Goal: Task Accomplishment & Management: Manage account settings

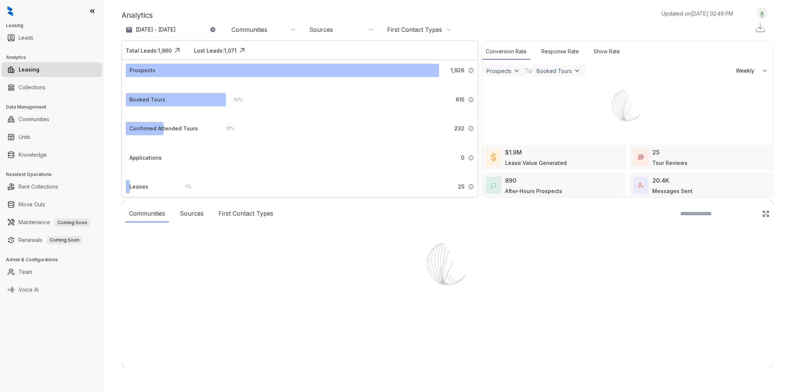
select select "******"
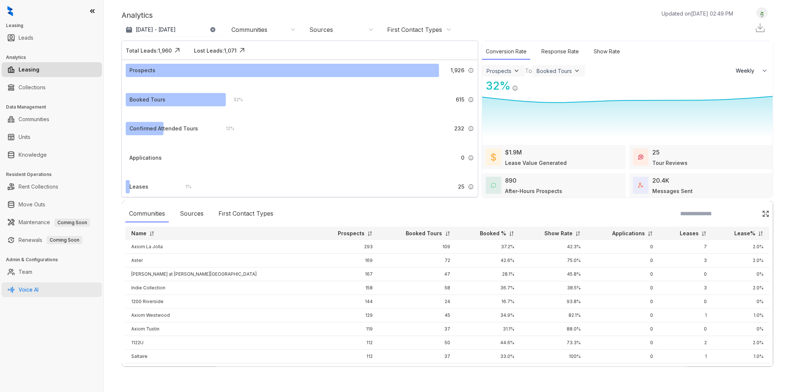
click at [39, 287] on link "Voice AI" at bounding box center [29, 290] width 20 height 15
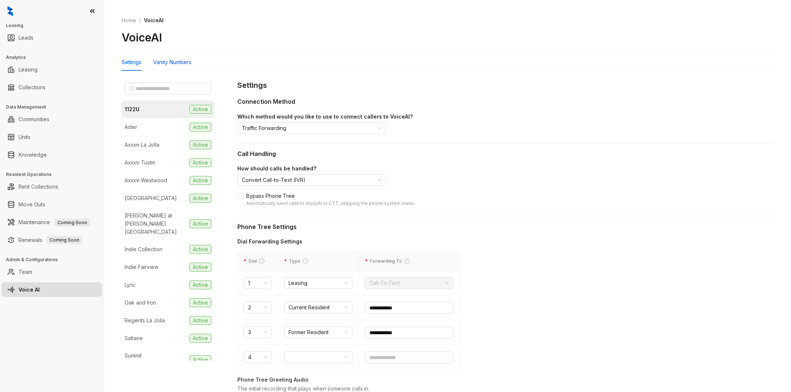
click at [188, 59] on div "Vanity Numbers" at bounding box center [172, 62] width 38 height 8
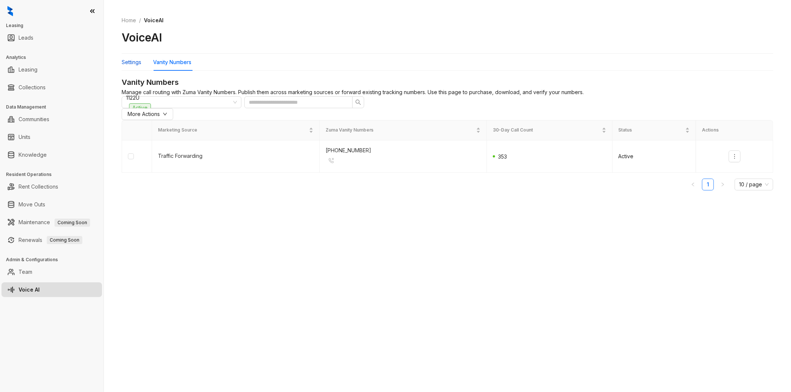
click at [135, 61] on div "Settings" at bounding box center [132, 62] width 20 height 8
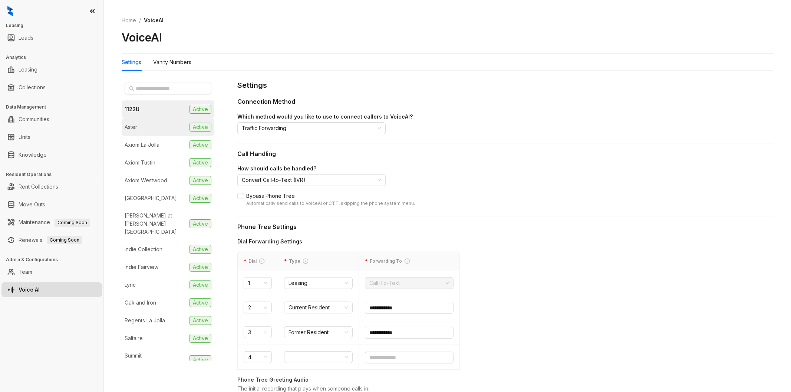
click at [141, 125] on li "Aster Active" at bounding box center [168, 127] width 93 height 18
click at [165, 64] on div "Vanity Numbers" at bounding box center [172, 62] width 38 height 8
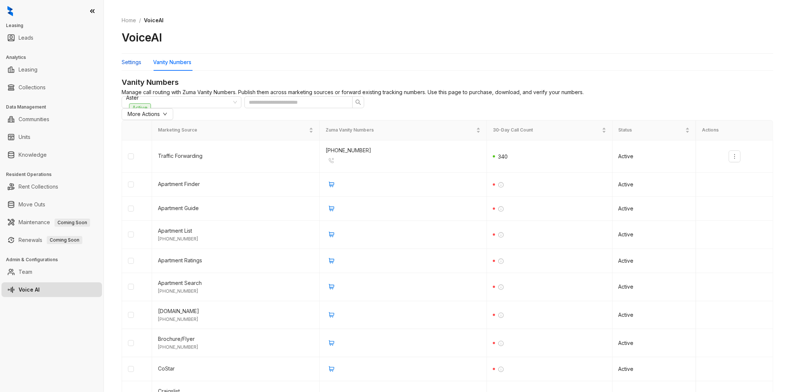
click at [132, 60] on div "Settings" at bounding box center [132, 62] width 20 height 8
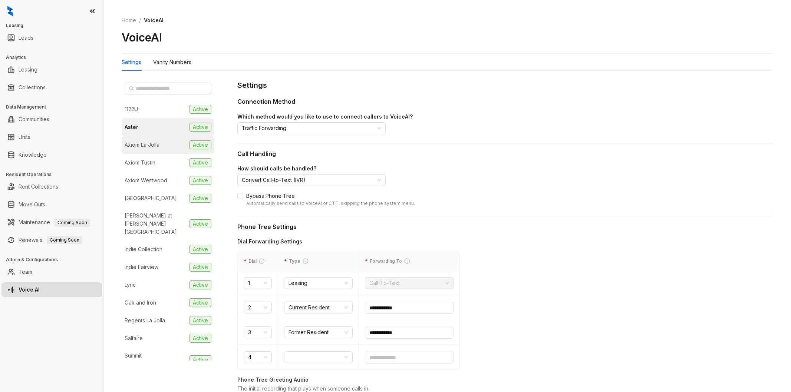
click at [138, 148] on div "Axiom La Jolla" at bounding box center [142, 145] width 35 height 8
click at [184, 62] on div "Vanity Numbers" at bounding box center [172, 62] width 38 height 8
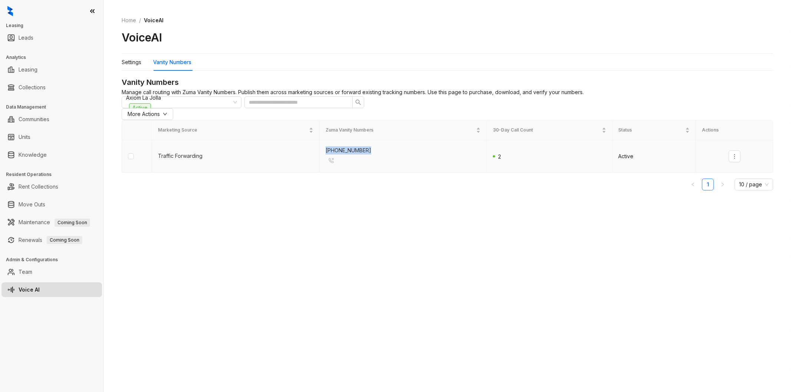
drag, startPoint x: 386, startPoint y: 166, endPoint x: 310, endPoint y: 164, distance: 75.7
click at [310, 164] on tr "Traffic Forwarding [PHONE_NUMBER] Active" at bounding box center [447, 157] width 651 height 32
copy tr "[PHONE_NUMBER]"
click at [138, 63] on div "Settings" at bounding box center [132, 62] width 20 height 8
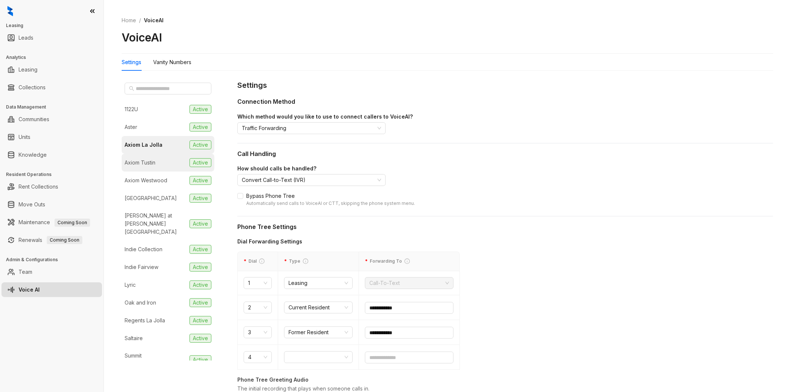
click at [135, 166] on div "Axiom Tustin" at bounding box center [140, 163] width 31 height 8
click at [183, 59] on div "Vanity Numbers" at bounding box center [172, 62] width 38 height 8
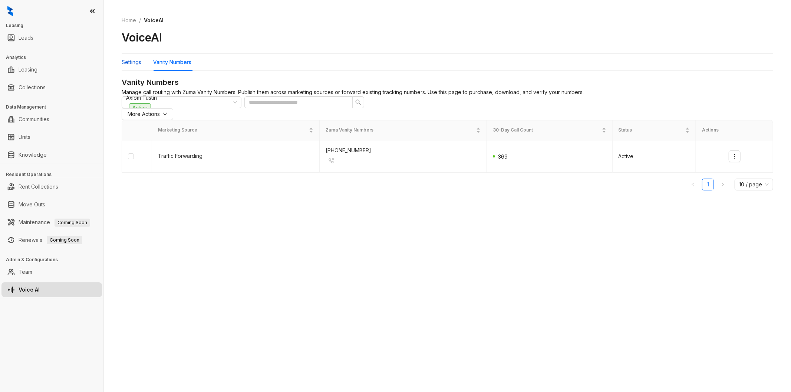
click at [135, 62] on div "Settings" at bounding box center [132, 62] width 20 height 8
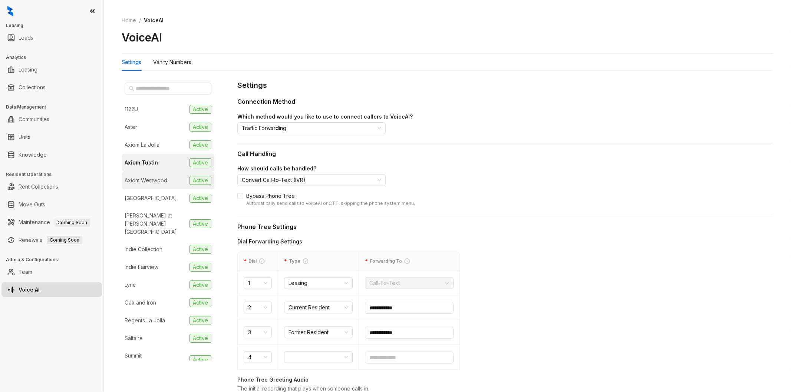
click at [160, 175] on li "Axiom Westwood Active" at bounding box center [168, 181] width 93 height 18
click at [180, 63] on div "Vanity Numbers" at bounding box center [172, 62] width 38 height 8
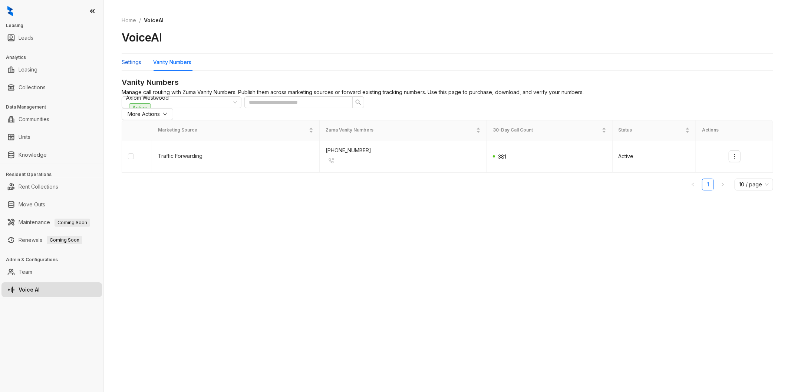
click at [137, 61] on div "Settings" at bounding box center [132, 62] width 20 height 8
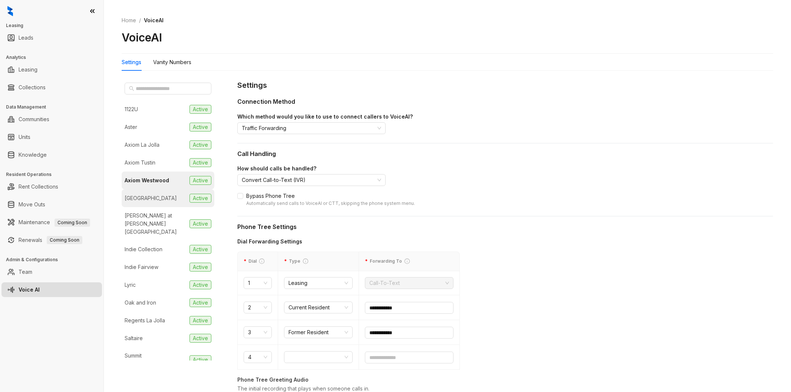
click at [153, 195] on div "[GEOGRAPHIC_DATA]" at bounding box center [151, 198] width 52 height 8
click at [174, 60] on div "Vanity Numbers" at bounding box center [172, 62] width 38 height 8
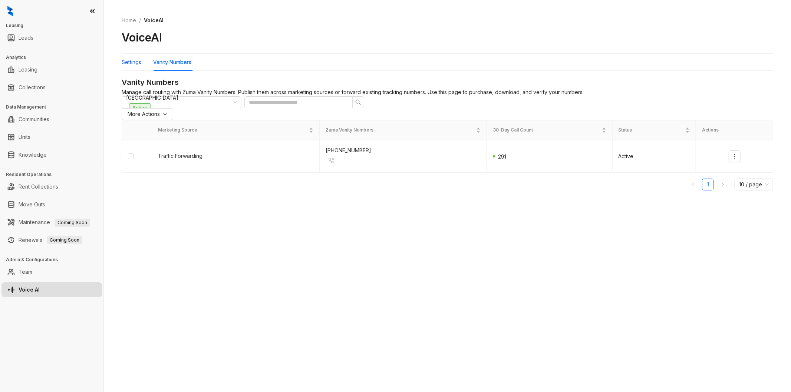
click at [130, 61] on div "Settings" at bounding box center [132, 62] width 20 height 8
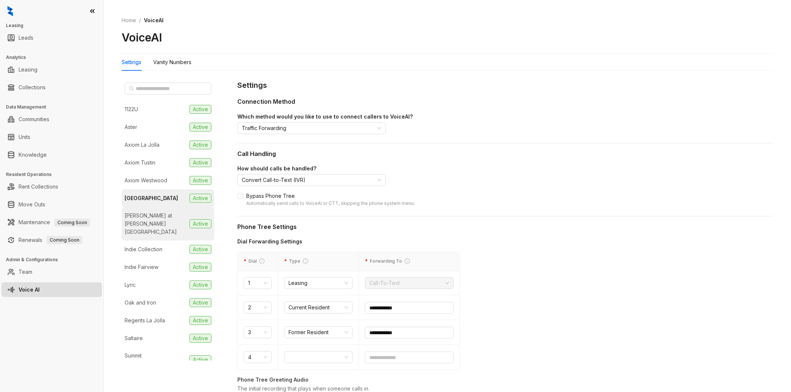
click at [130, 216] on div "[PERSON_NAME] at [PERSON_NAME][GEOGRAPHIC_DATA]" at bounding box center [156, 224] width 62 height 24
click at [187, 62] on div "Vanity Numbers" at bounding box center [172, 62] width 38 height 8
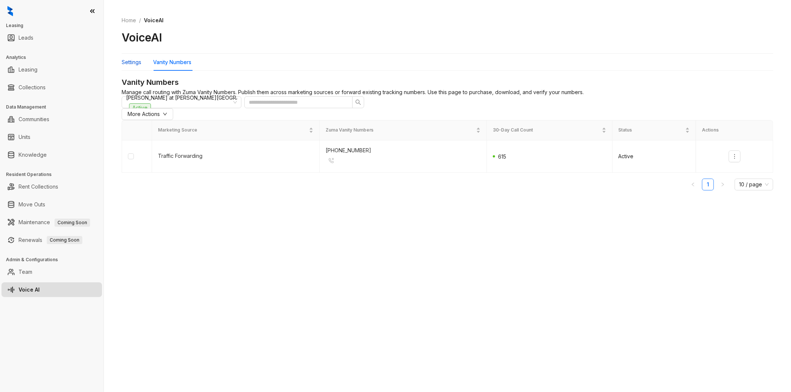
click at [134, 64] on div "Settings" at bounding box center [132, 62] width 20 height 8
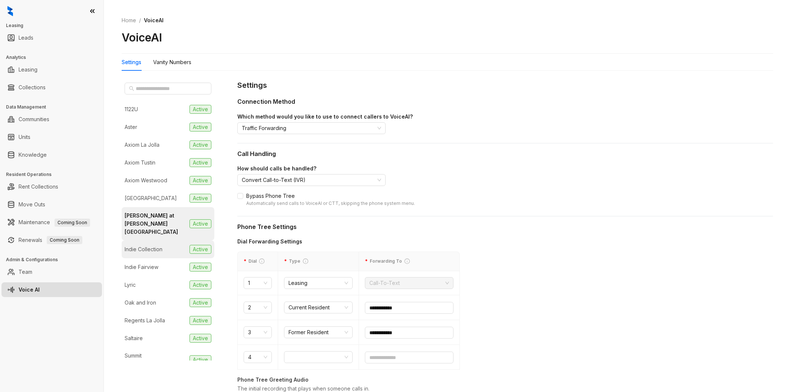
click at [153, 246] on div "Indie Collection" at bounding box center [144, 250] width 38 height 8
click at [182, 66] on div "Vanity Numbers" at bounding box center [172, 62] width 38 height 8
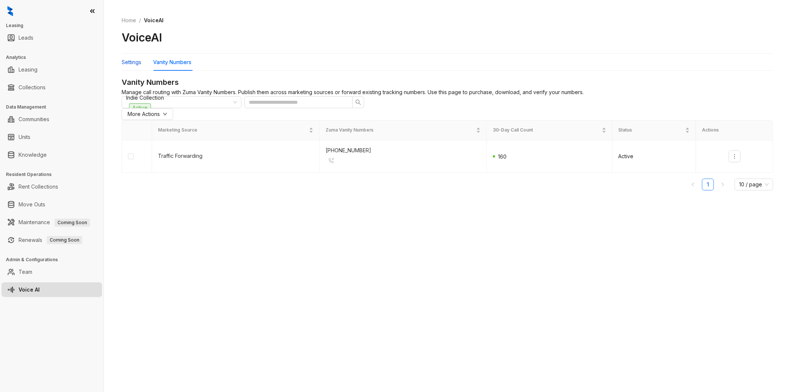
click at [136, 63] on div "Settings" at bounding box center [132, 62] width 20 height 8
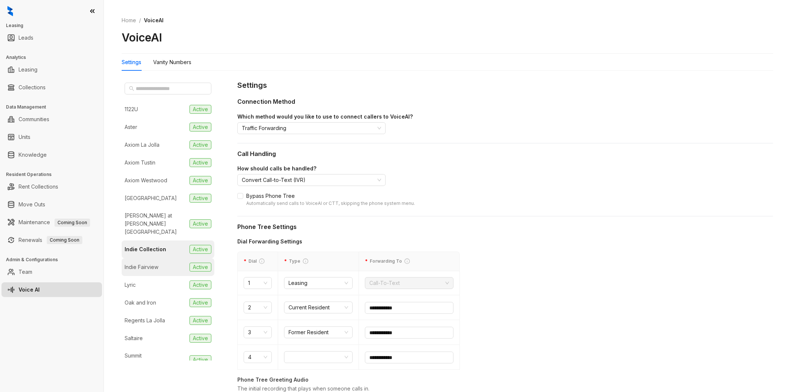
click at [133, 263] on div "Indie Fairview" at bounding box center [142, 267] width 34 height 8
click at [179, 60] on div "Vanity Numbers" at bounding box center [172, 62] width 38 height 8
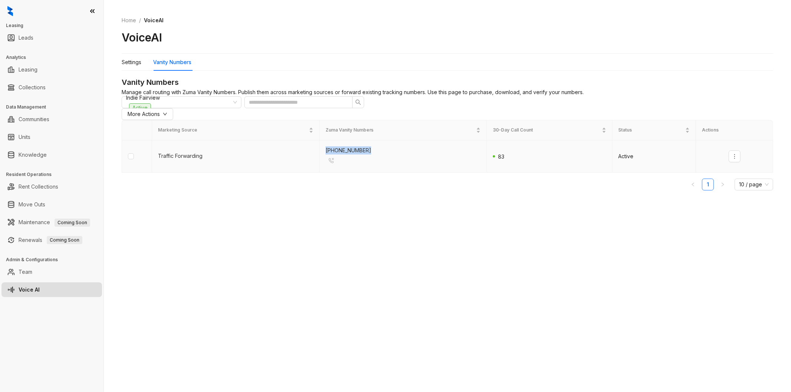
drag, startPoint x: 378, startPoint y: 165, endPoint x: 302, endPoint y: 168, distance: 76.1
click at [302, 168] on tr "Traffic Forwarding [PHONE_NUMBER] Active" at bounding box center [447, 157] width 651 height 32
copy tr "[PHONE_NUMBER]"
click at [139, 67] on div "Settings" at bounding box center [132, 62] width 20 height 17
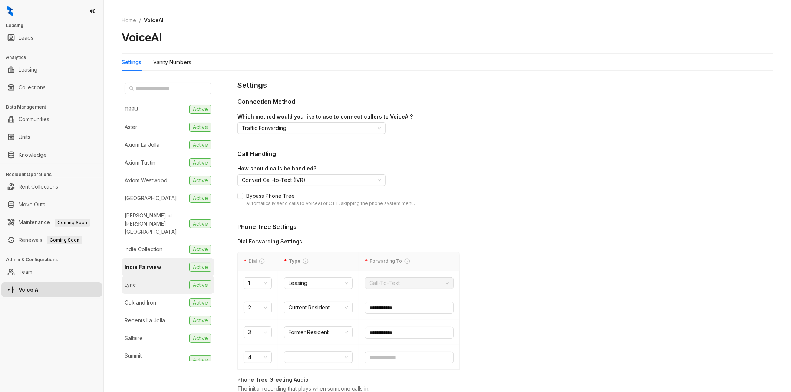
click at [145, 280] on li "Lyric Active" at bounding box center [168, 285] width 93 height 18
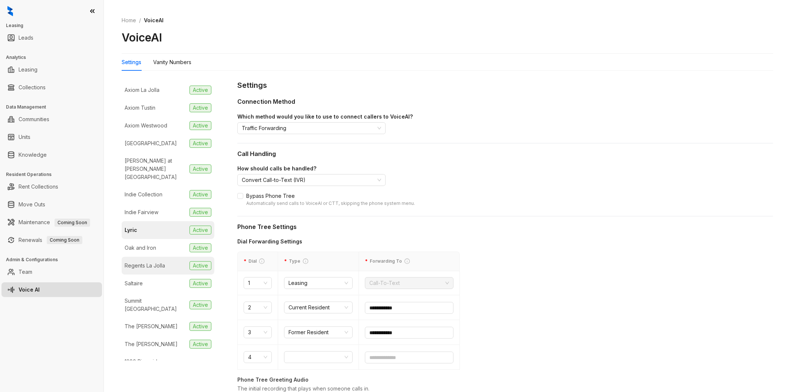
scroll to position [118, 0]
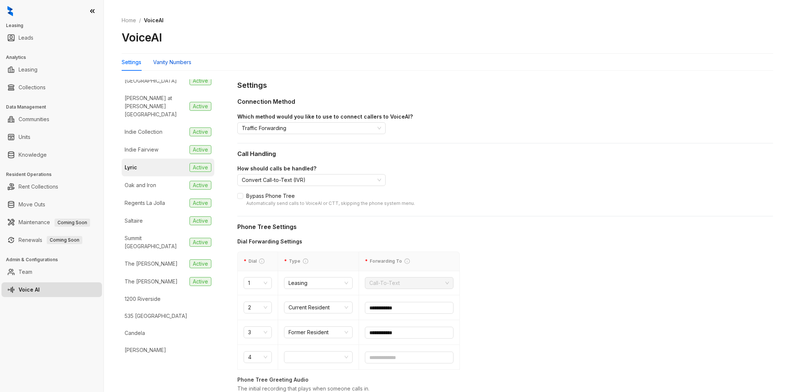
click at [173, 62] on div "Vanity Numbers" at bounding box center [172, 62] width 38 height 8
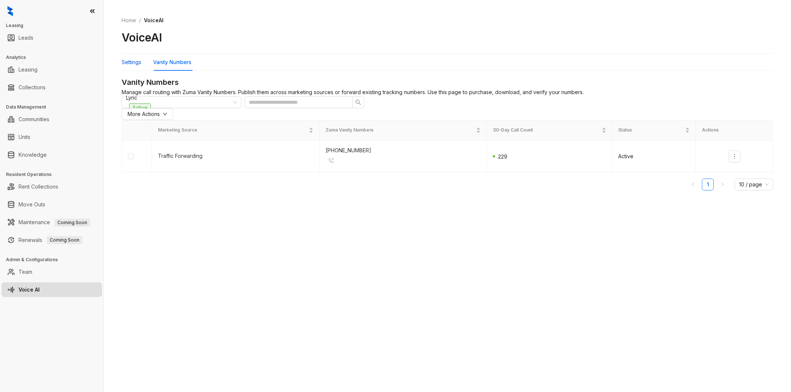
click at [132, 62] on div "Settings" at bounding box center [132, 62] width 20 height 8
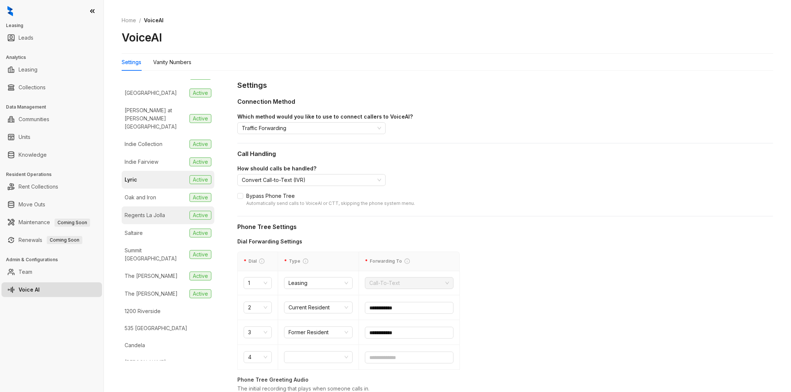
scroll to position [118, 0]
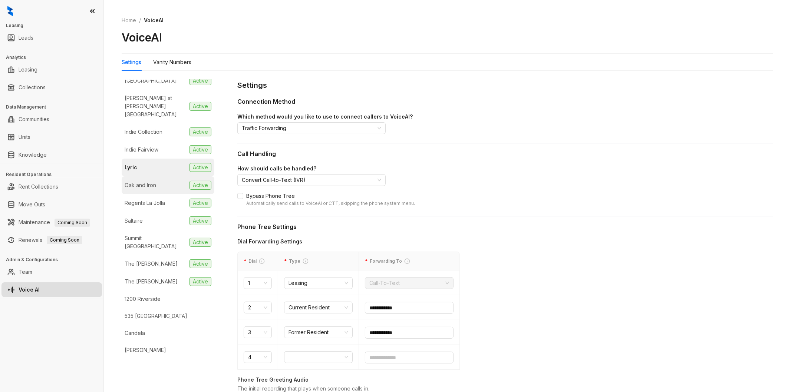
click at [145, 181] on div "Oak and Iron" at bounding box center [141, 185] width 32 height 8
click at [161, 63] on div "Vanity Numbers" at bounding box center [172, 62] width 38 height 8
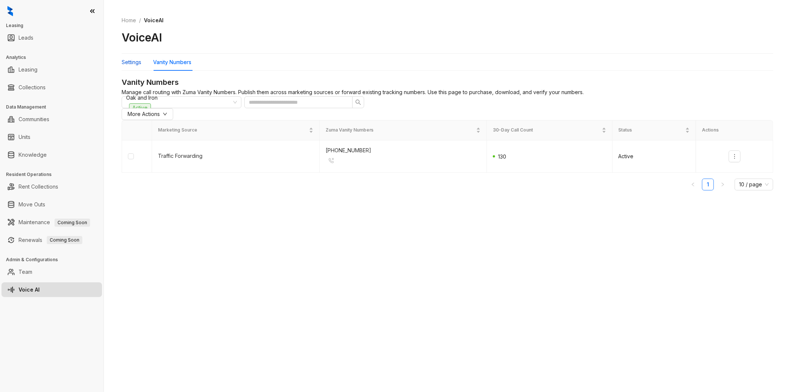
click at [139, 66] on div "Settings" at bounding box center [132, 62] width 20 height 8
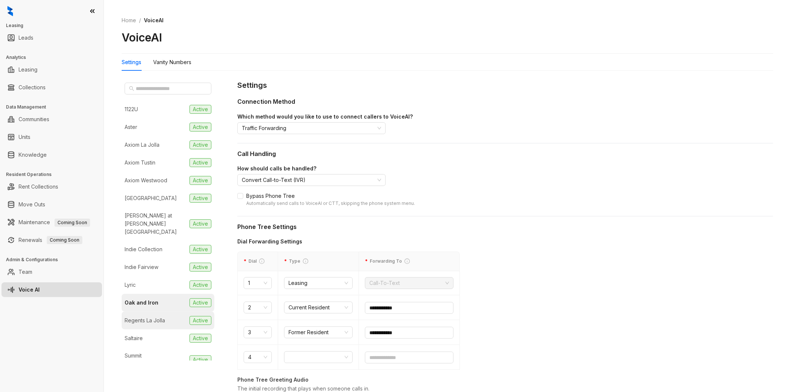
click at [140, 317] on div "Regents La Jolla" at bounding box center [145, 321] width 40 height 8
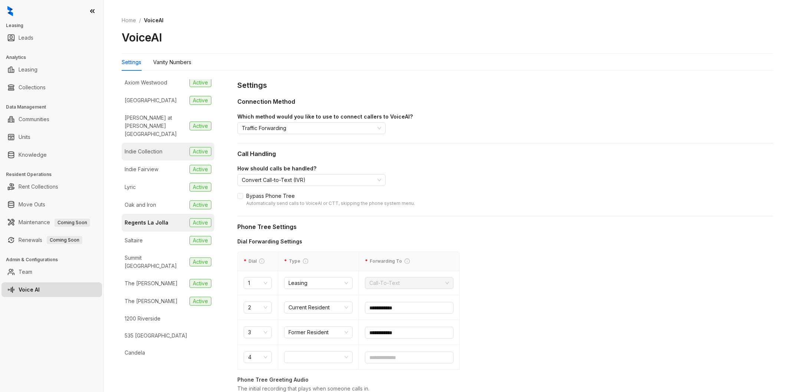
scroll to position [118, 0]
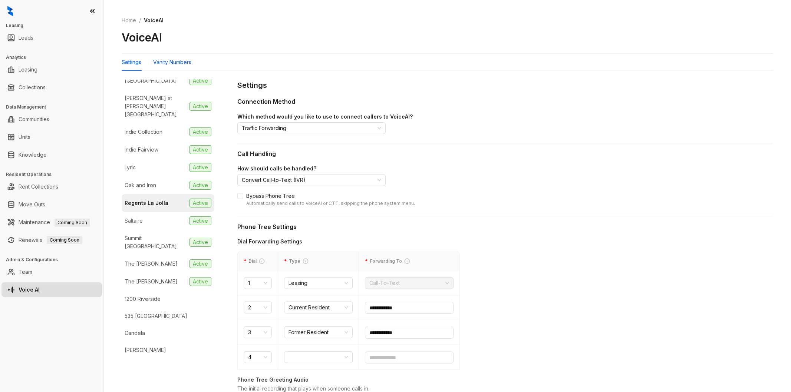
click at [183, 64] on div "Vanity Numbers" at bounding box center [172, 62] width 38 height 8
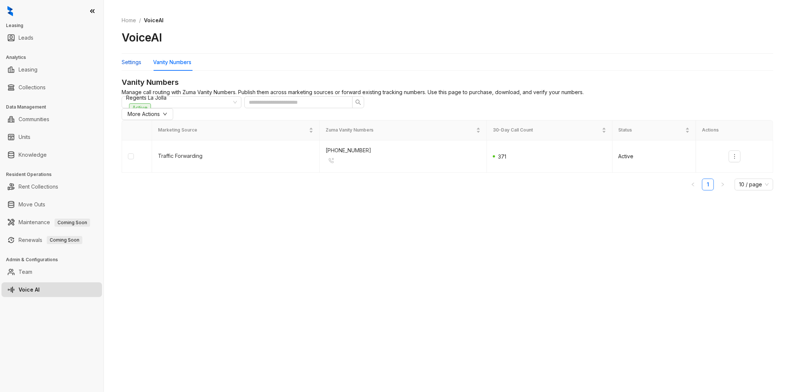
click at [136, 64] on div "Settings" at bounding box center [132, 62] width 20 height 8
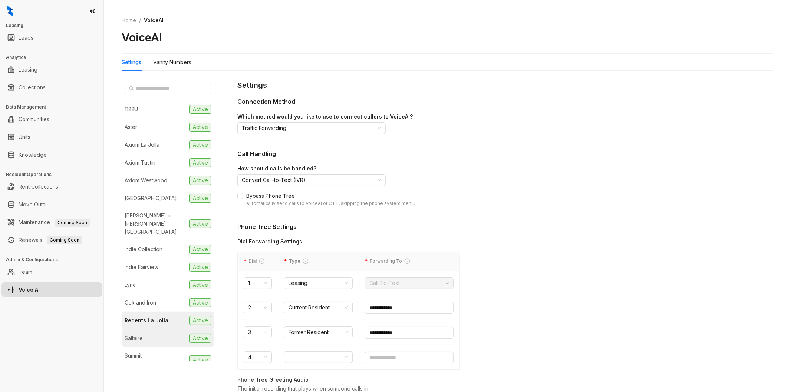
click at [136, 335] on div "Saltaire" at bounding box center [134, 339] width 18 height 8
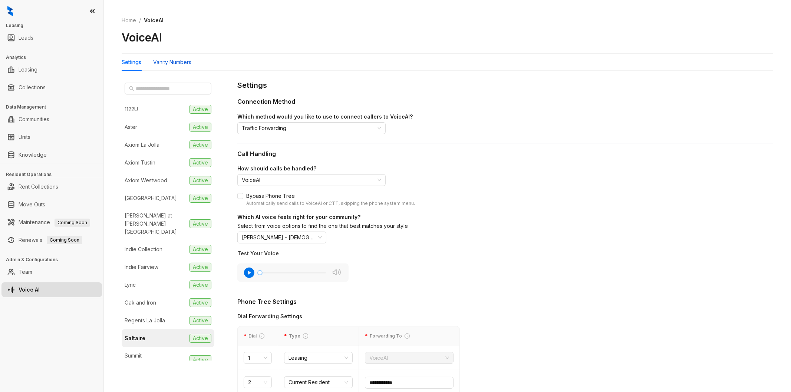
click at [177, 65] on div "Vanity Numbers" at bounding box center [172, 62] width 38 height 8
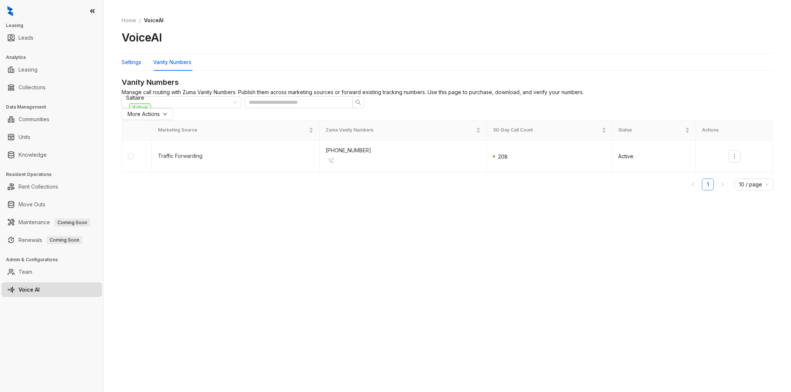
click at [134, 59] on div "Settings" at bounding box center [132, 62] width 20 height 8
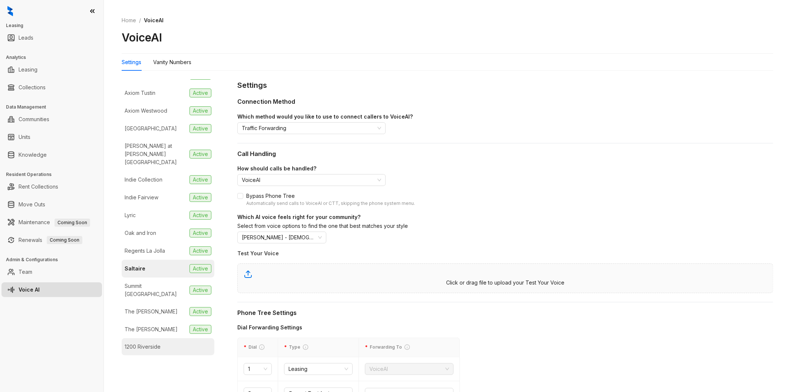
scroll to position [118, 0]
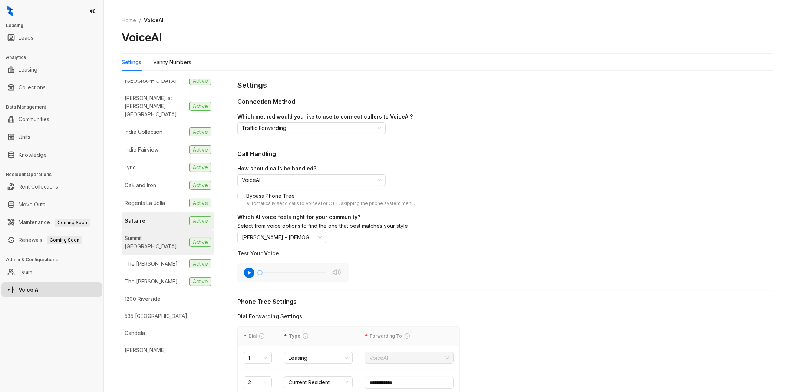
click at [160, 236] on li "Summit La Crescenta Active" at bounding box center [168, 242] width 93 height 25
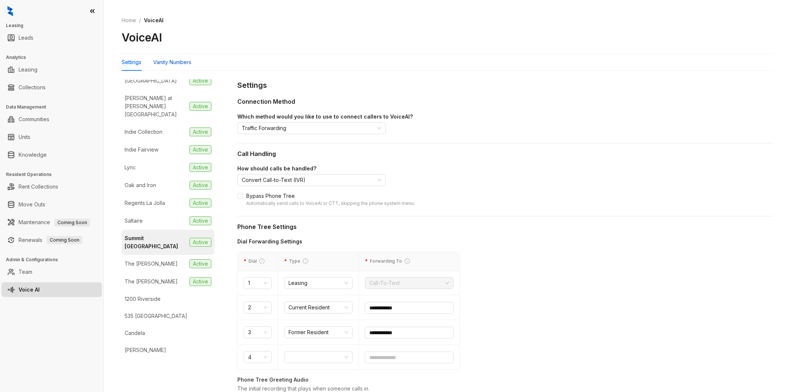
click at [175, 59] on div "Vanity Numbers" at bounding box center [172, 62] width 38 height 8
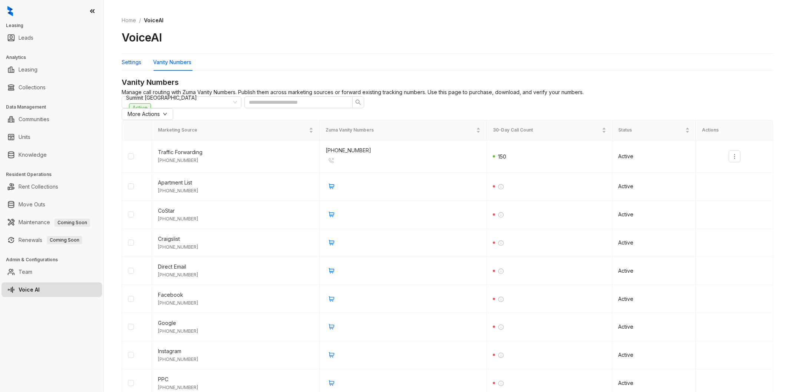
click at [130, 62] on div "Settings" at bounding box center [132, 62] width 20 height 8
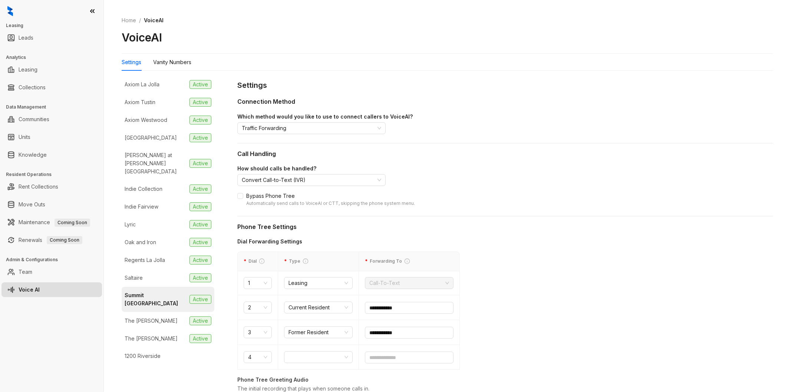
scroll to position [118, 0]
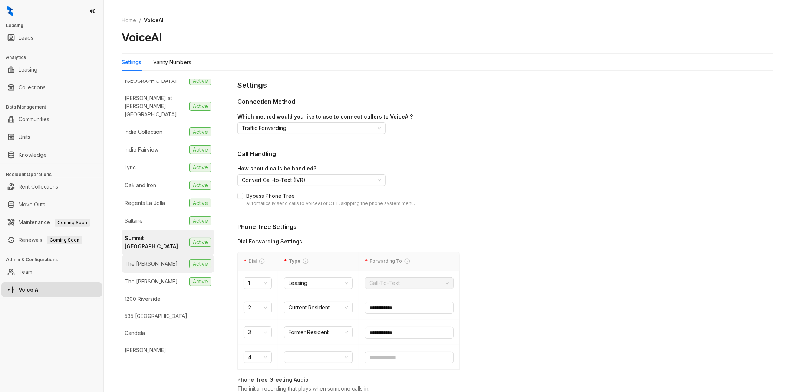
click at [150, 260] on div "The [PERSON_NAME]" at bounding box center [151, 264] width 53 height 8
click at [175, 56] on div "Vanity Numbers" at bounding box center [172, 62] width 38 height 17
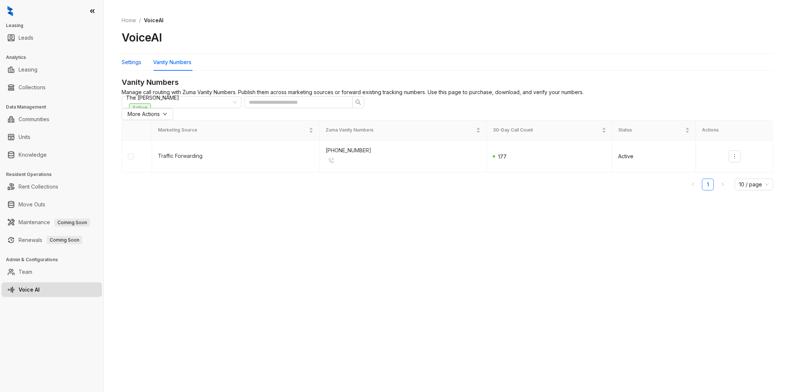
click at [138, 60] on div "Settings" at bounding box center [132, 62] width 20 height 8
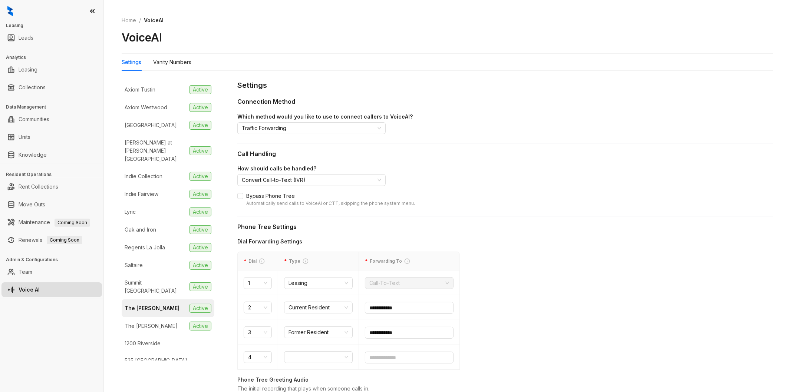
scroll to position [118, 0]
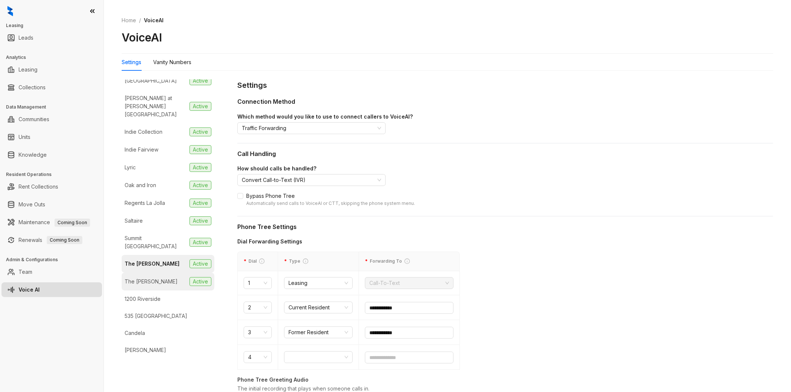
click at [146, 278] on div "The [PERSON_NAME]" at bounding box center [151, 282] width 53 height 8
click at [165, 62] on div "Vanity Numbers" at bounding box center [172, 62] width 38 height 8
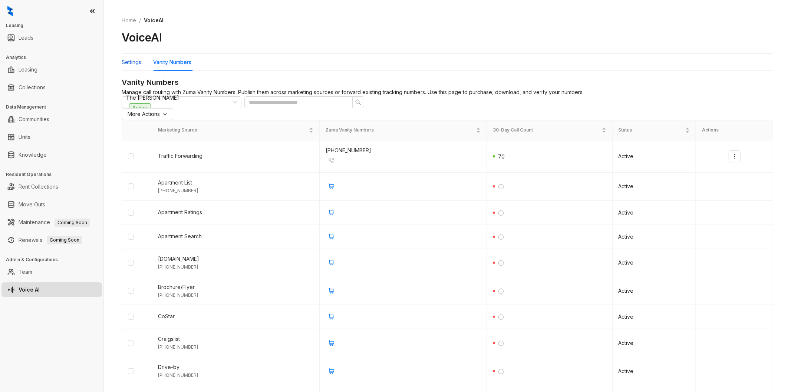
click at [135, 62] on div "Settings" at bounding box center [132, 62] width 20 height 8
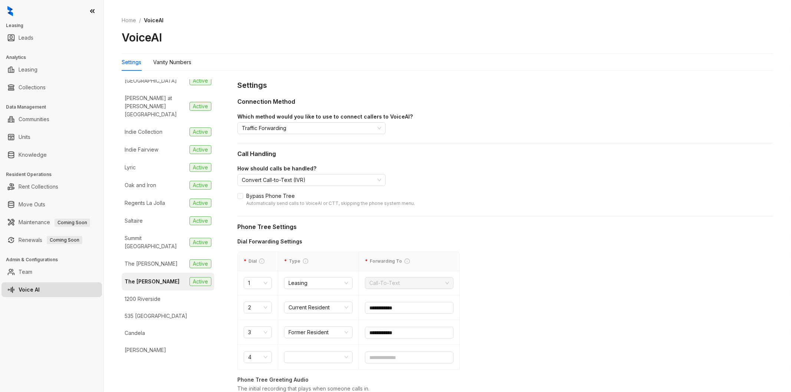
scroll to position [124, 0]
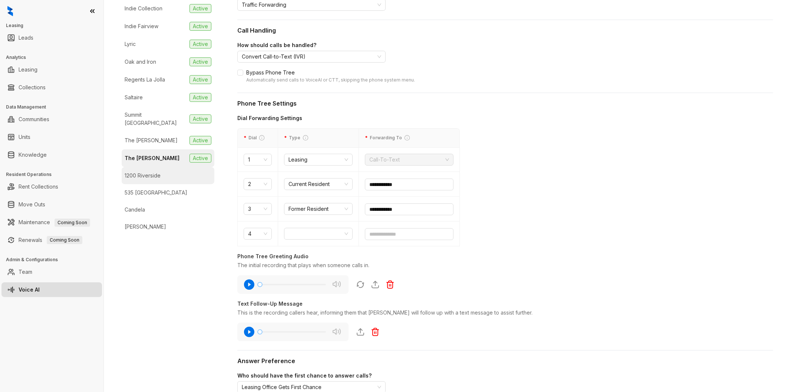
click at [160, 172] on div "1200 Riverside" at bounding box center [143, 176] width 36 height 8
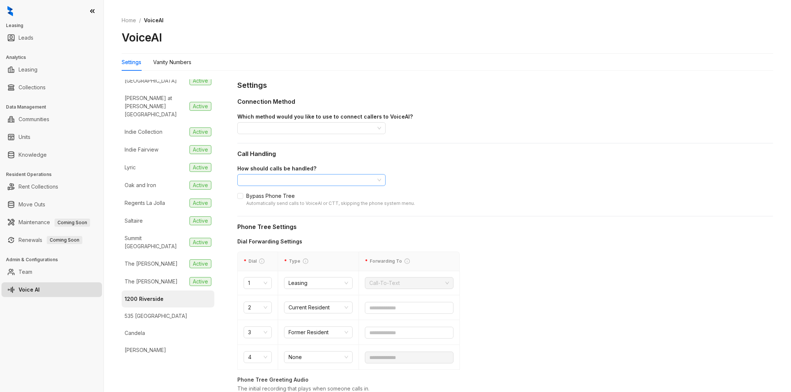
click at [272, 177] on input "search" at bounding box center [308, 180] width 133 height 11
click at [265, 232] on div "Convert prospect calls to text conversations and route calls from current and f…" at bounding box center [311, 228] width 137 height 8
click at [446, 177] on div "How should calls be handled? Convert Call-to-Text (IVR)" at bounding box center [505, 176] width 536 height 22
click at [383, 312] on input "text" at bounding box center [409, 308] width 89 height 12
drag, startPoint x: 425, startPoint y: 307, endPoint x: 344, endPoint y: 307, distance: 80.5
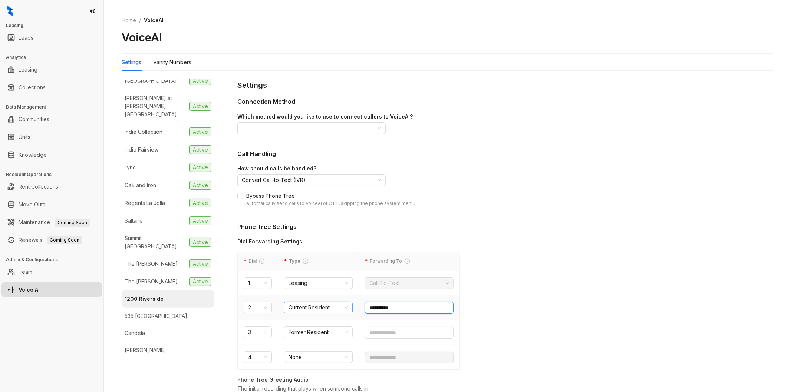
click at [344, 307] on tr "**********" at bounding box center [349, 308] width 222 height 25
type input "**********"
click at [384, 332] on input "text" at bounding box center [409, 333] width 89 height 12
paste input "text"
type input "**********"
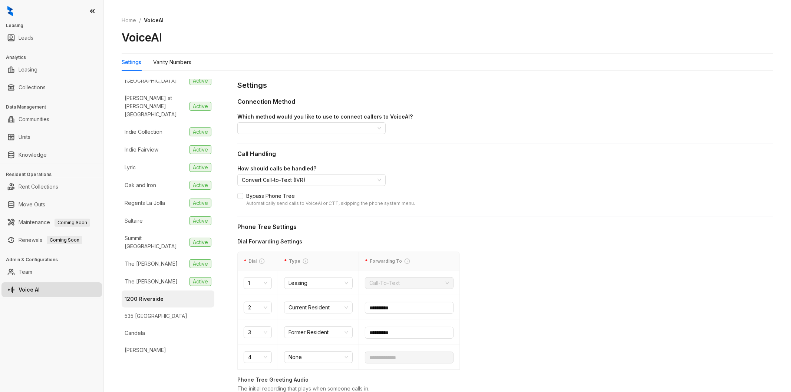
click at [587, 328] on div "**********" at bounding box center [505, 354] width 536 height 232
click at [594, 273] on div "**********" at bounding box center [505, 354] width 536 height 232
click at [281, 129] on input "search" at bounding box center [308, 128] width 133 height 11
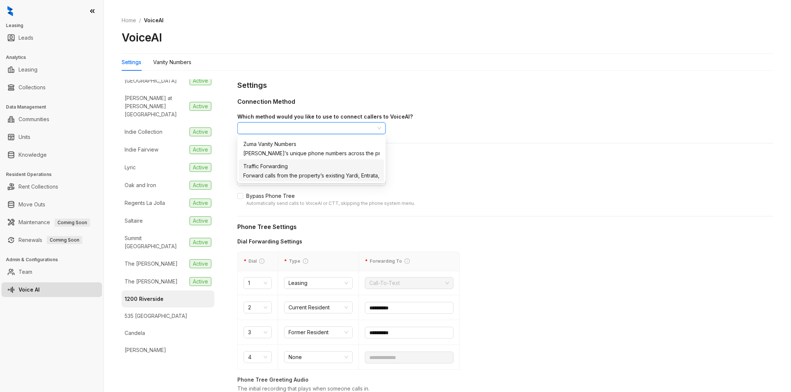
click at [279, 180] on div "Forward calls from the property’s existing Yardi, Entrata, or Knock tracking nu…" at bounding box center [311, 176] width 137 height 8
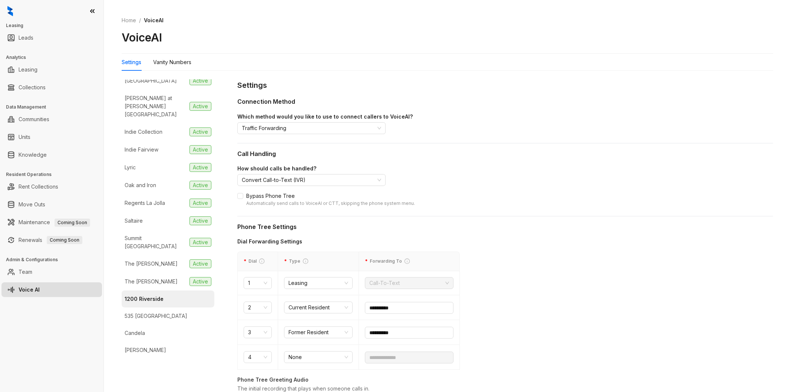
click at [461, 167] on div "How should calls be handled?" at bounding box center [505, 169] width 536 height 8
click at [167, 65] on div "Vanity Numbers" at bounding box center [172, 62] width 38 height 8
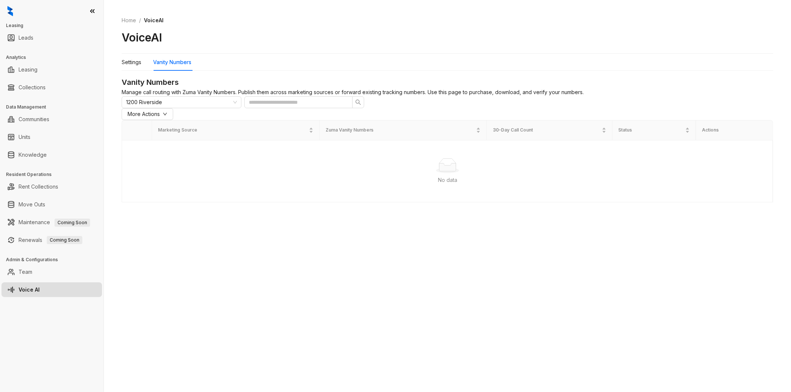
click at [288, 166] on div "No data No data" at bounding box center [447, 172] width 651 height 62
click at [160, 118] on span "More Actions" at bounding box center [144, 114] width 32 height 8
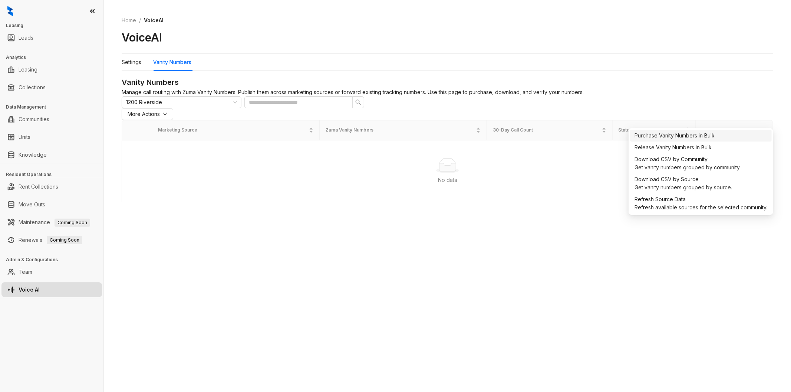
click at [670, 136] on div "Purchase Vanity Numbers in Bulk" at bounding box center [701, 136] width 133 height 8
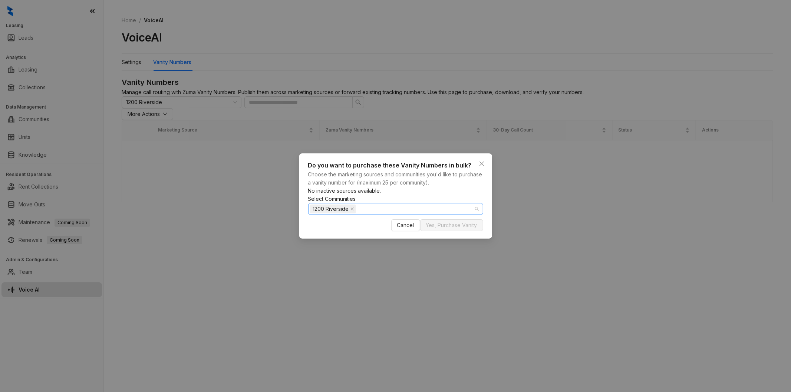
click at [404, 213] on div "1200 Riverside" at bounding box center [392, 209] width 164 height 10
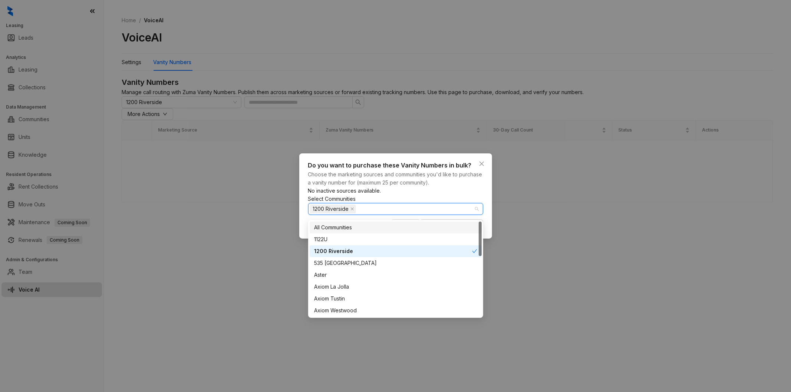
click at [404, 213] on div "1200 Riverside" at bounding box center [392, 209] width 164 height 10
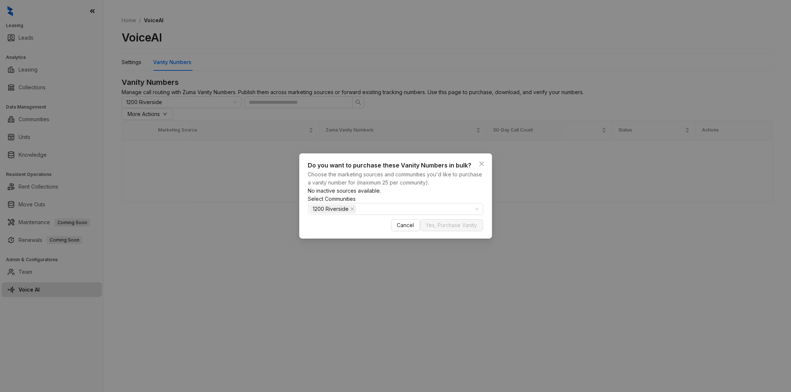
click at [412, 188] on div "No inactive sources available." at bounding box center [395, 191] width 175 height 8
click at [480, 158] on button "Close" at bounding box center [482, 164] width 12 height 12
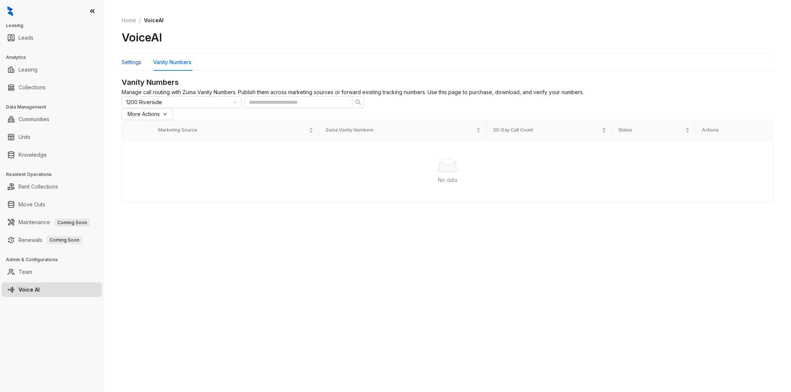
click at [135, 61] on div "Settings" at bounding box center [132, 62] width 20 height 8
